Goal: Task Accomplishment & Management: Manage account settings

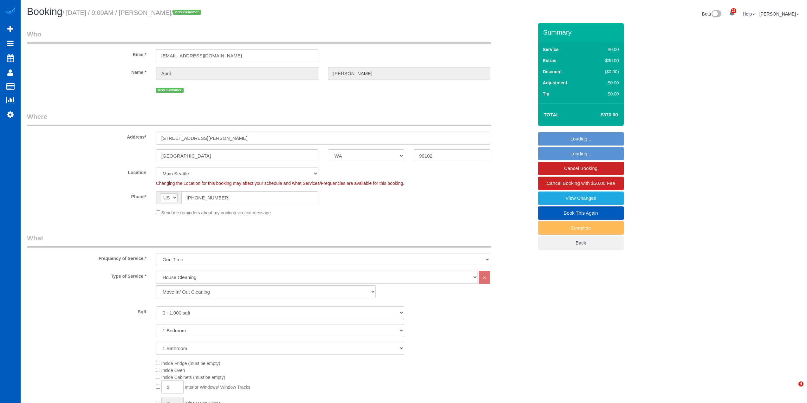
select select "WA"
select select "199"
select select "CO"
select select "199"
select select "1501"
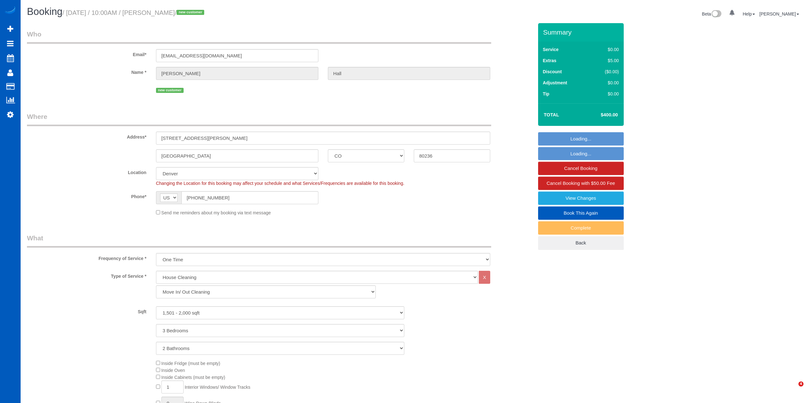
select select "3"
select select "2"
select select "spot1"
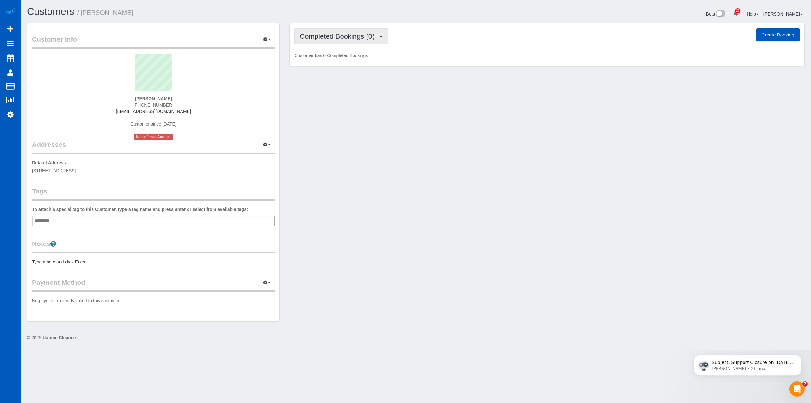
click at [356, 39] on button "Completed Bookings (0)" at bounding box center [341, 36] width 94 height 16
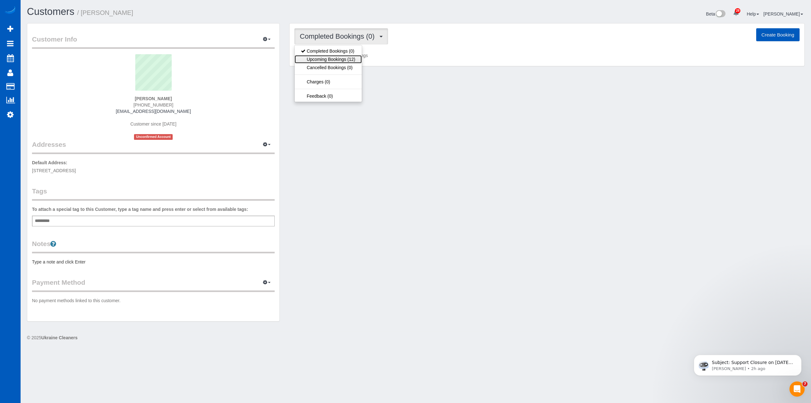
click at [347, 60] on link "Upcoming Bookings (12)" at bounding box center [328, 59] width 67 height 8
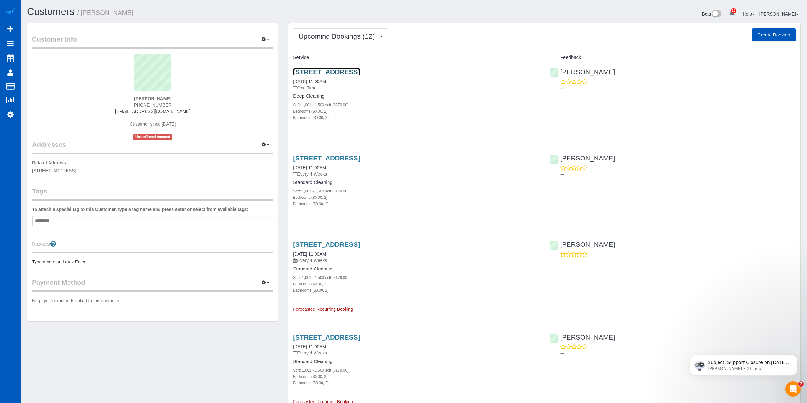
click at [360, 69] on link "[STREET_ADDRESS]" at bounding box center [326, 71] width 67 height 7
click at [500, 36] on div "Upcoming Bookings (12) Completed Bookings (0) Upcoming Bookings (12) Cancelled …" at bounding box center [544, 36] width 502 height 16
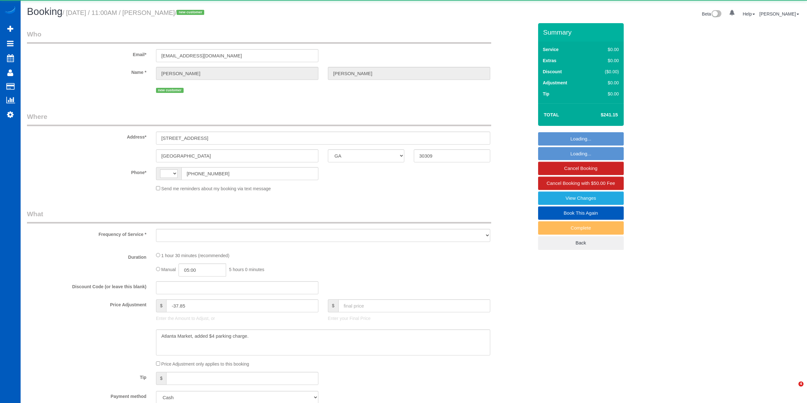
select select "GA"
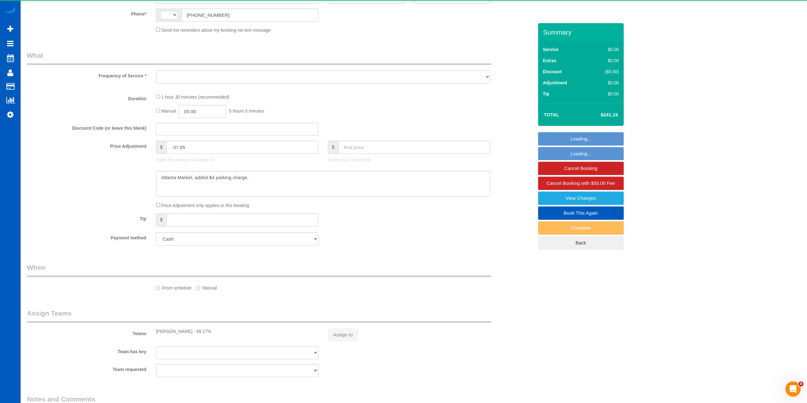
select select "string:US"
select select "object:1078"
select select "199"
select select "1001"
select select "2"
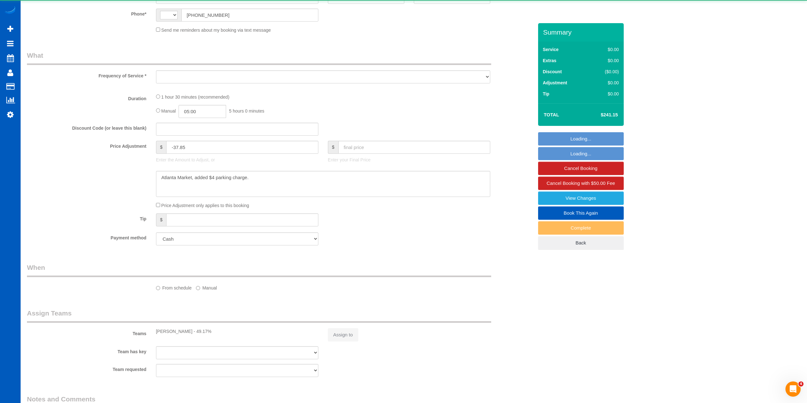
select select "2"
select select "spot1"
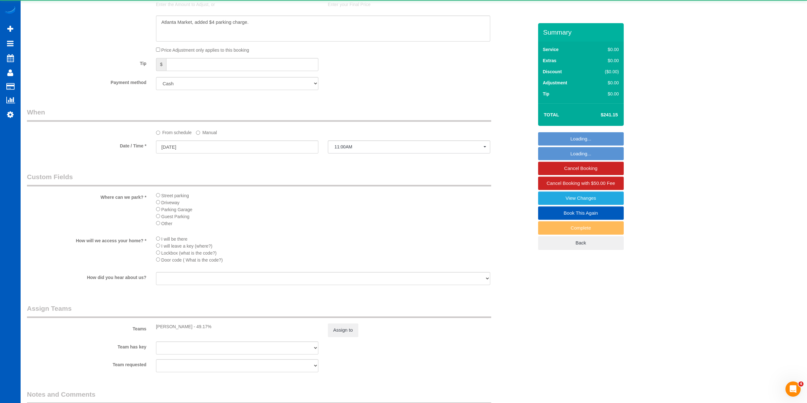
select select "1001"
select select "2"
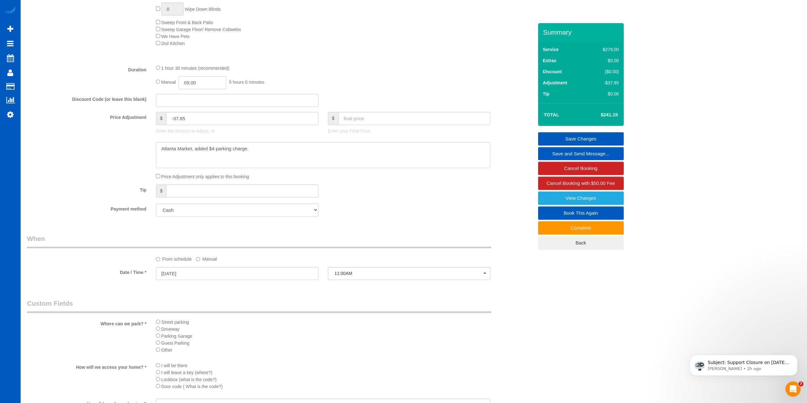
scroll to position [410, 0]
click at [186, 216] on select "Add Credit Card Cash Check Paypal" at bounding box center [237, 211] width 162 height 13
click at [381, 194] on div "Tip $" at bounding box center [280, 193] width 516 height 14
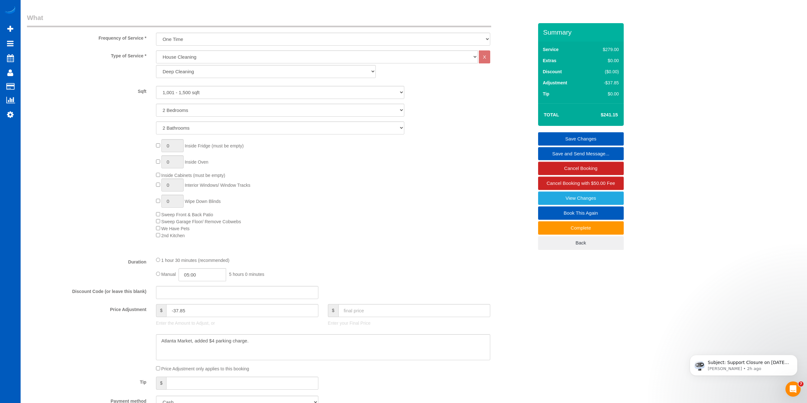
scroll to position [0, 0]
